Goal: Information Seeking & Learning: Learn about a topic

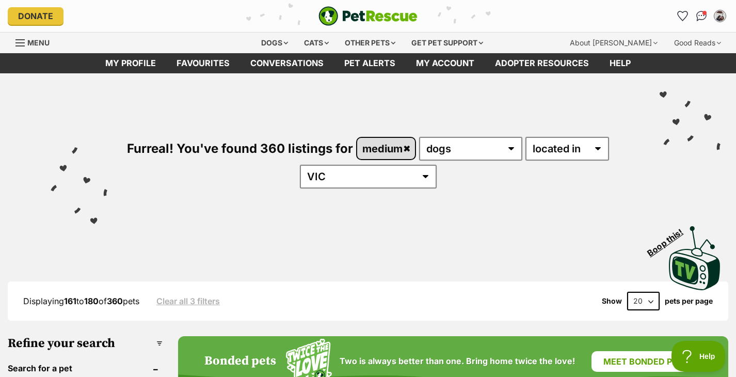
click at [408, 150] on link "medium" at bounding box center [386, 148] width 58 height 21
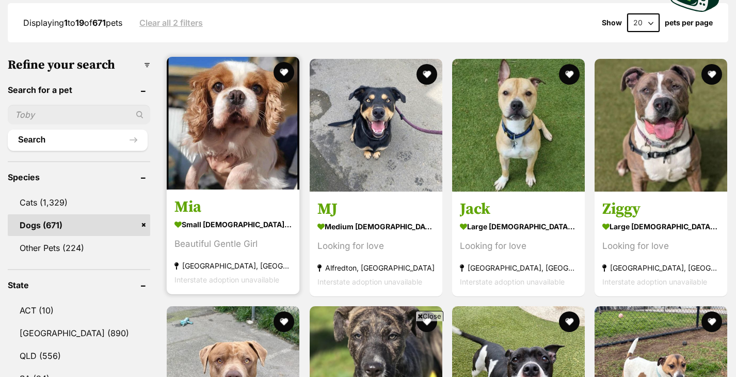
click at [251, 140] on img at bounding box center [233, 123] width 133 height 133
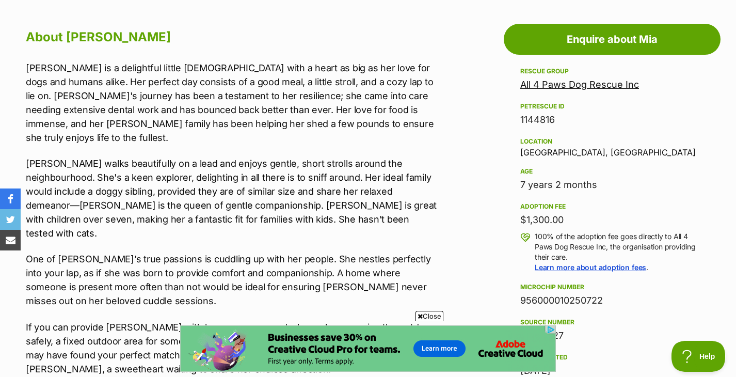
scroll to position [566, 0]
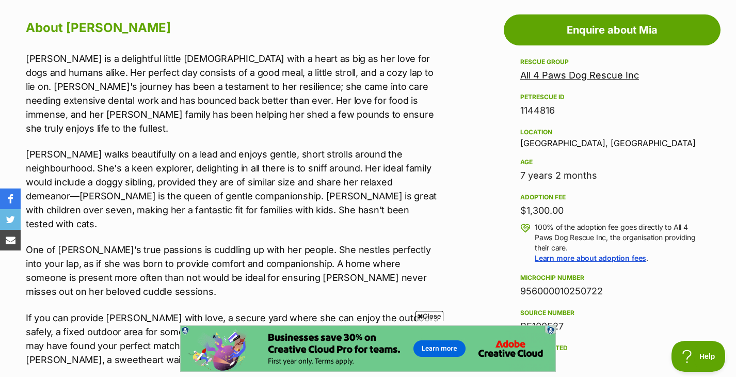
click at [427, 315] on span "Close" at bounding box center [430, 316] width 28 height 10
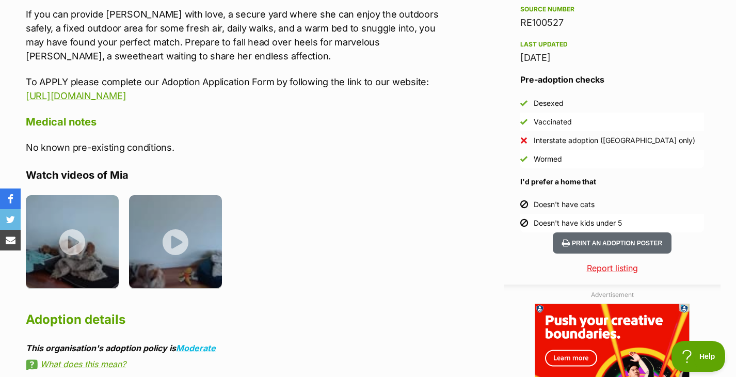
scroll to position [868, 0]
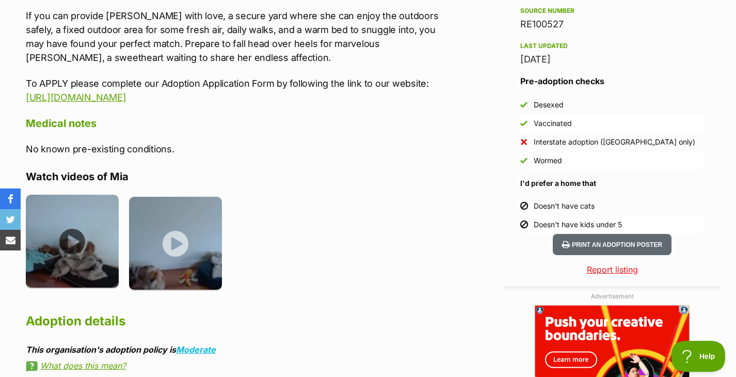
click at [73, 198] on img at bounding box center [72, 241] width 93 height 93
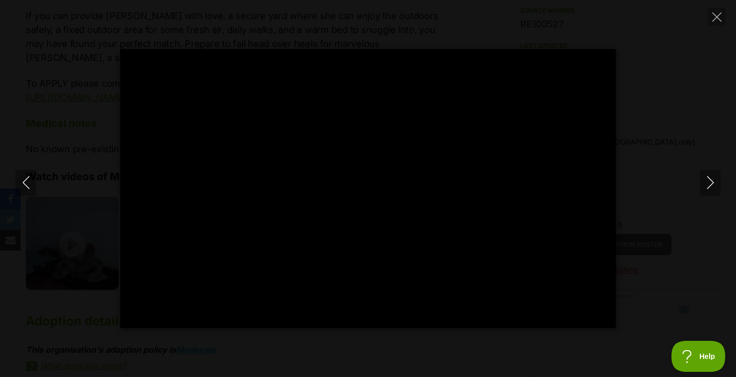
scroll to position [0, 0]
click at [717, 19] on icon "Close" at bounding box center [716, 16] width 9 height 9
type input "33.48"
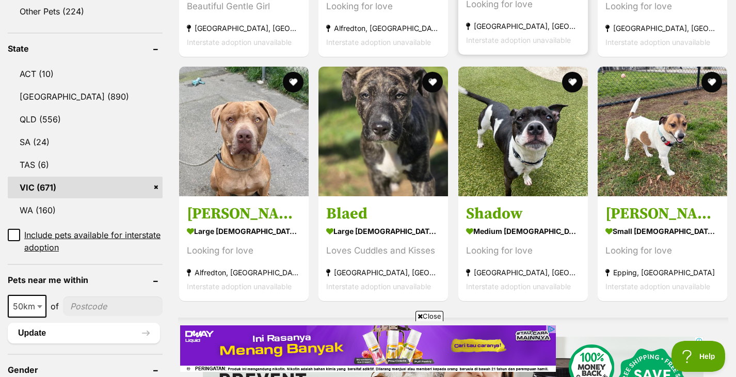
scroll to position [518, 0]
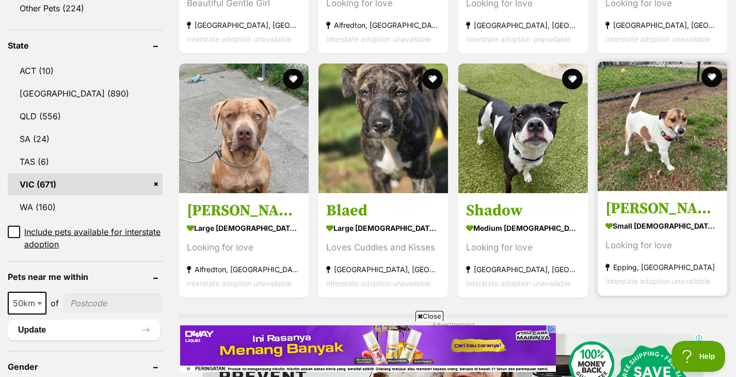
click at [649, 131] on img at bounding box center [663, 126] width 130 height 130
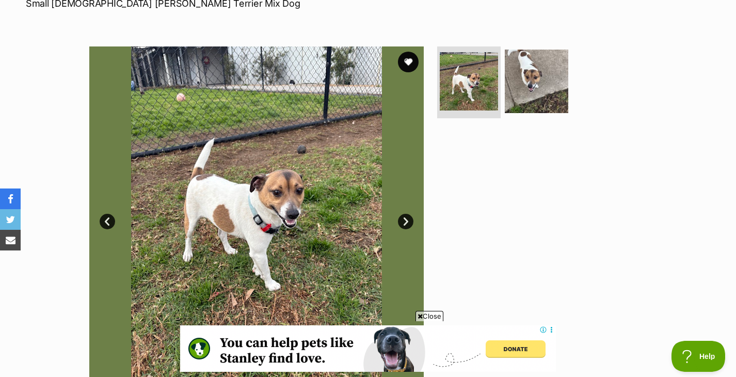
click at [407, 216] on link "Next" at bounding box center [405, 221] width 15 height 15
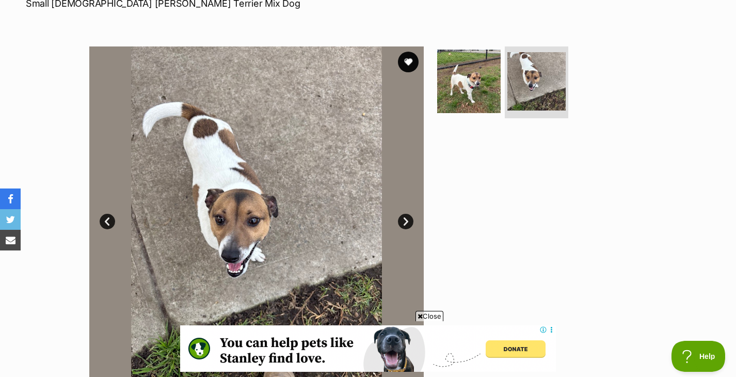
click at [407, 216] on link "Next" at bounding box center [405, 221] width 15 height 15
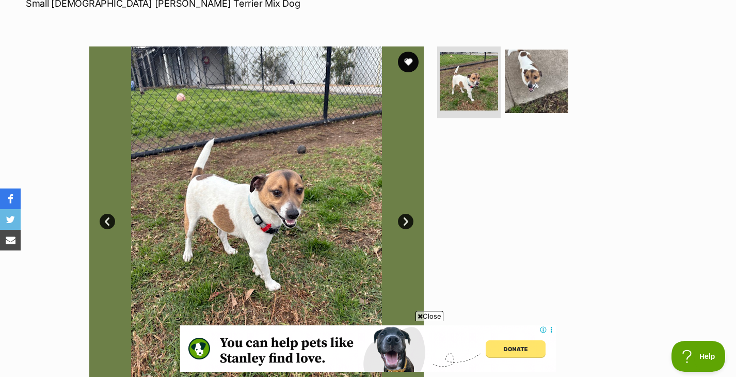
click at [432, 314] on span "Close" at bounding box center [430, 316] width 28 height 10
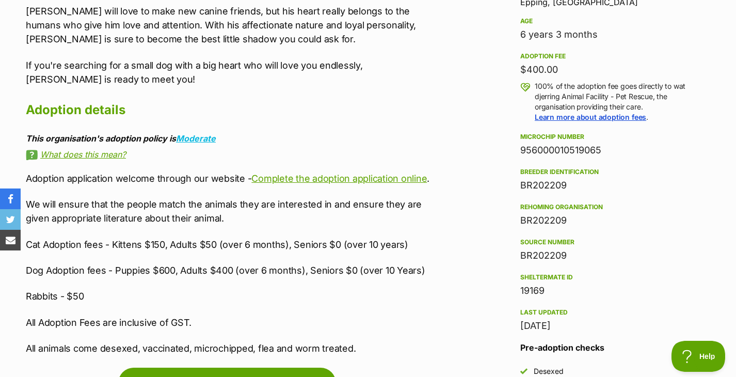
scroll to position [704, 0]
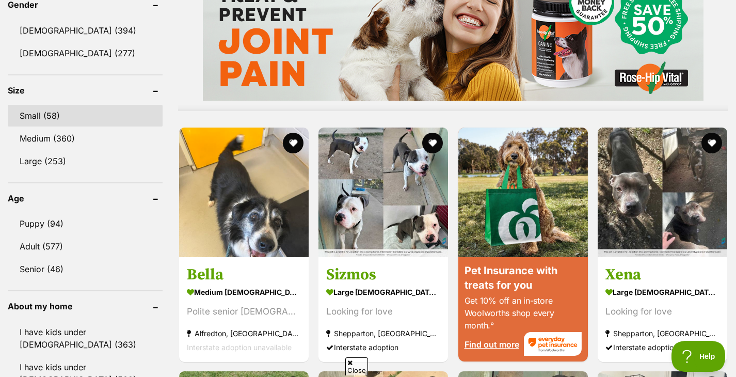
click at [70, 105] on link "Small (58)" at bounding box center [85, 116] width 155 height 22
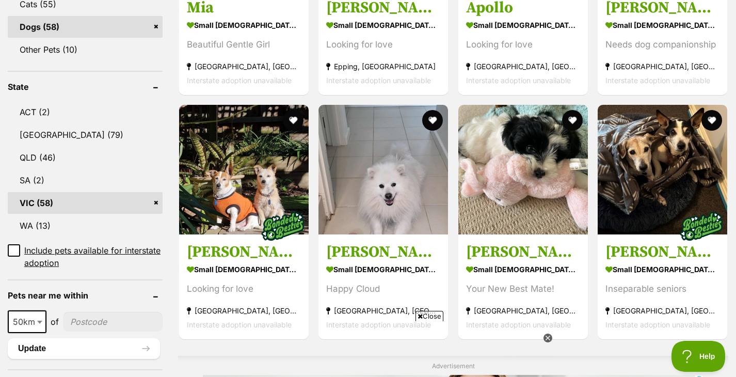
scroll to position [489, 0]
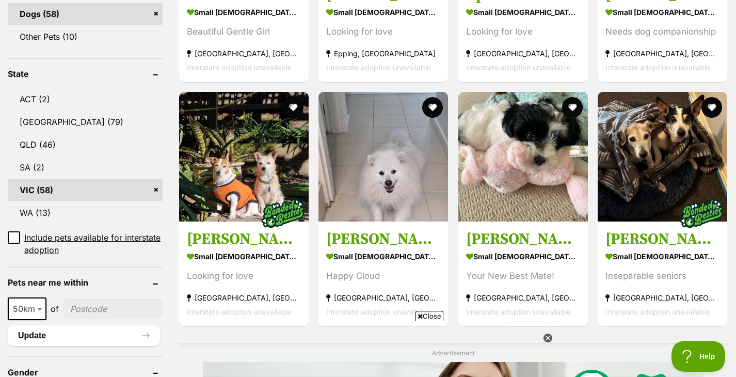
click at [435, 316] on span "Close" at bounding box center [430, 316] width 28 height 10
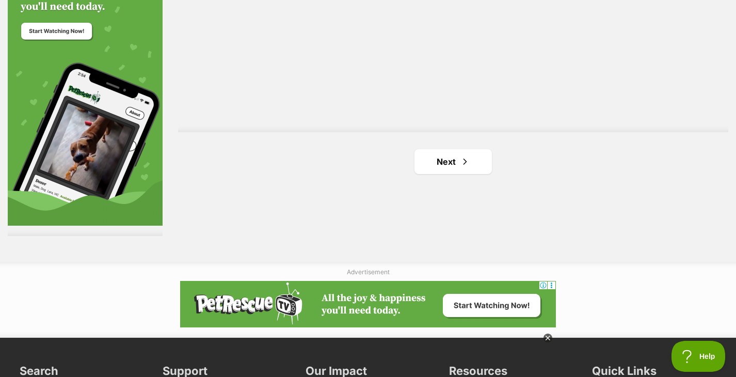
scroll to position [1890, 0]
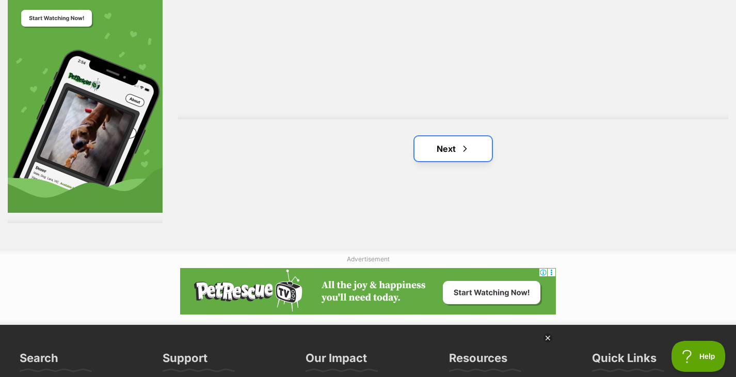
click at [469, 156] on link "Next" at bounding box center [453, 148] width 77 height 25
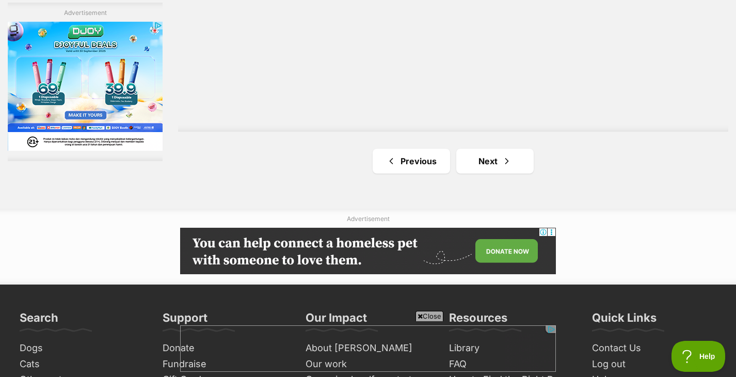
scroll to position [1884, 0]
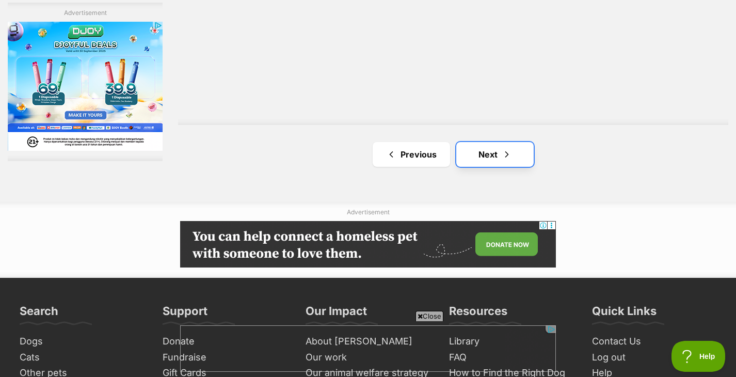
click at [500, 152] on link "Next" at bounding box center [494, 154] width 77 height 25
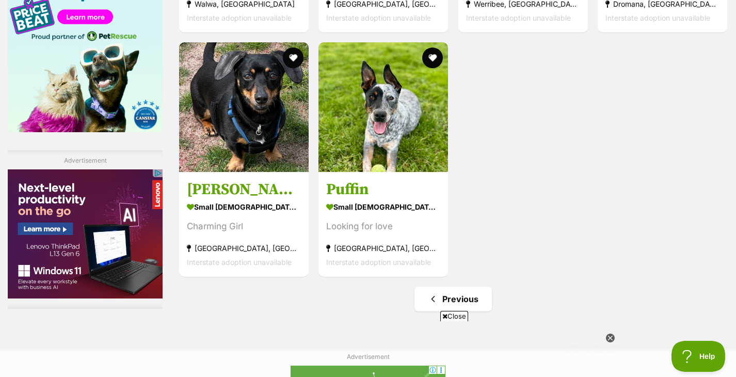
scroll to position [1624, 0]
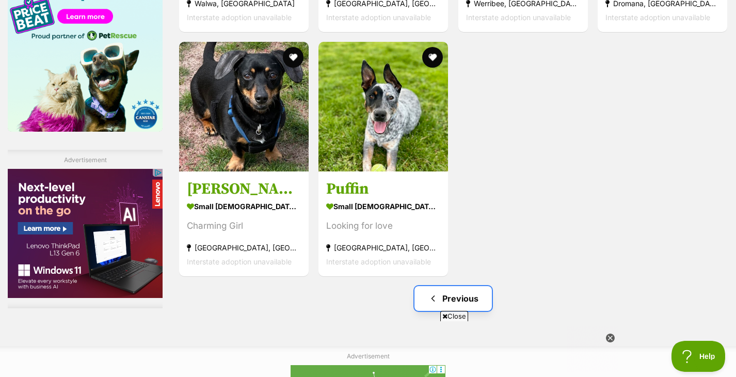
click at [474, 297] on link "Previous" at bounding box center [453, 298] width 77 height 25
